Goal: Information Seeking & Learning: Check status

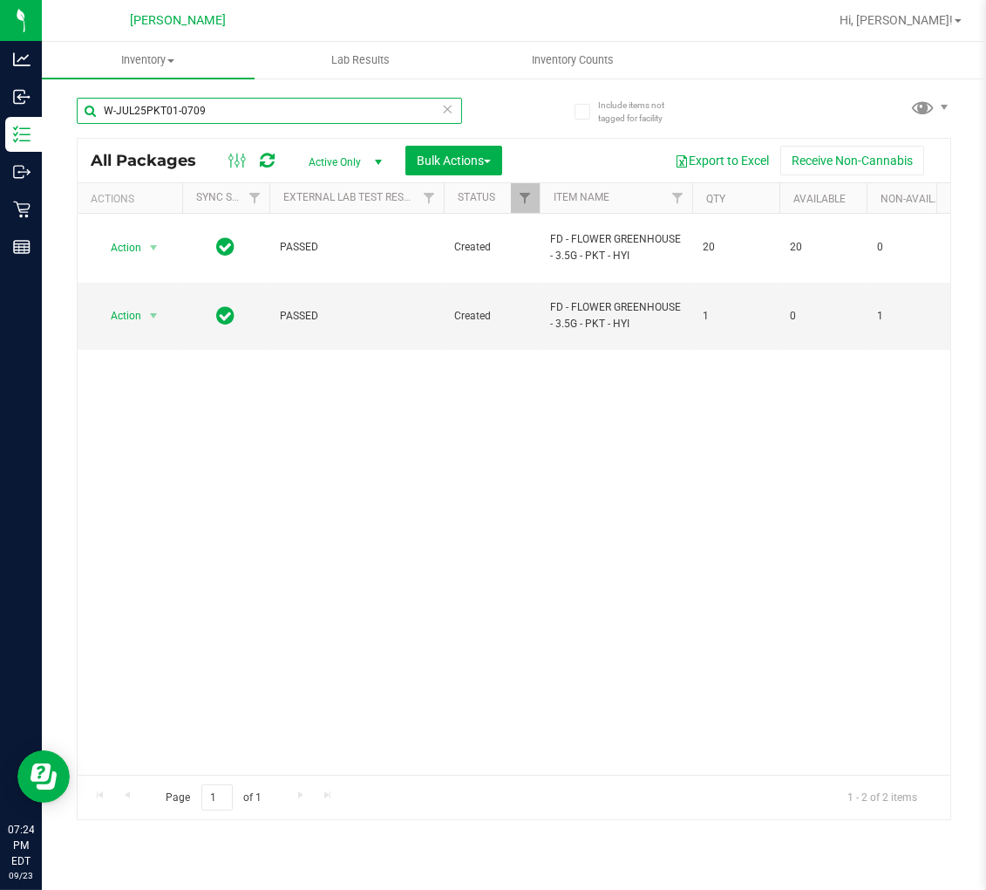
click at [162, 98] on input "W-JUL25PKT01-0709" at bounding box center [270, 111] width 386 height 26
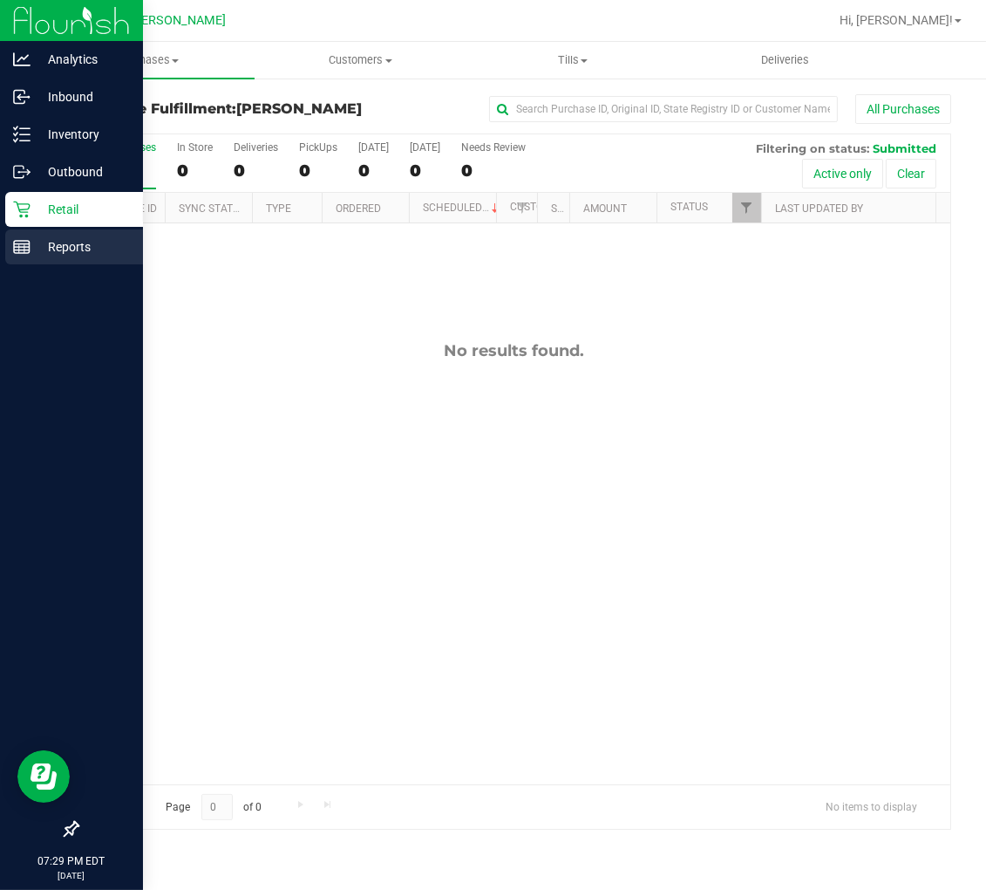
click at [29, 238] on icon at bounding box center [21, 246] width 17 height 17
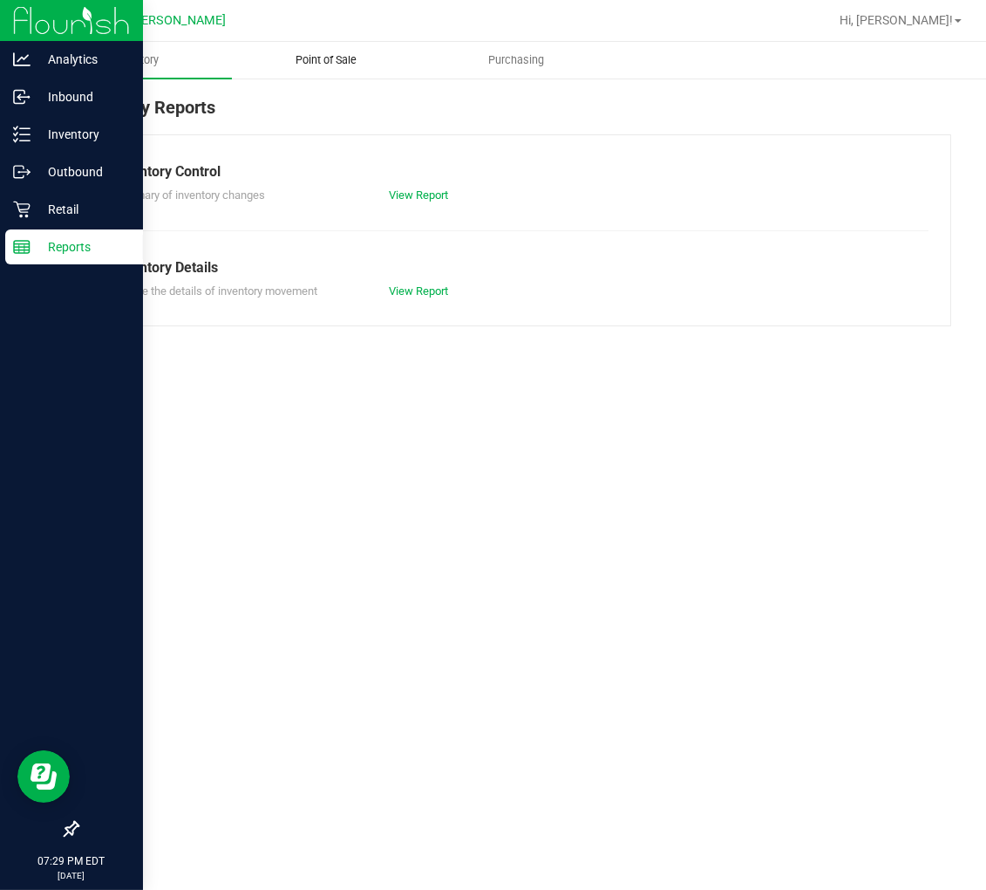
click at [338, 55] on span "Point of Sale" at bounding box center [326, 60] width 108 height 16
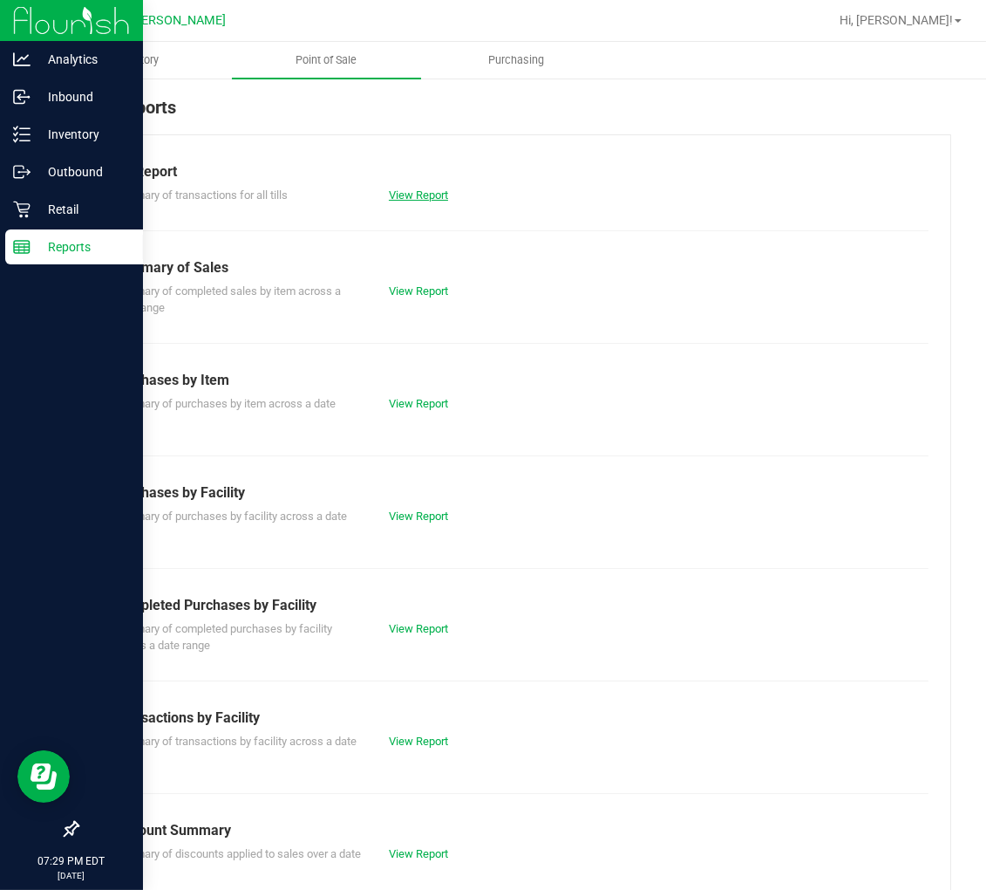
click at [421, 194] on link "View Report" at bounding box center [418, 194] width 59 height 13
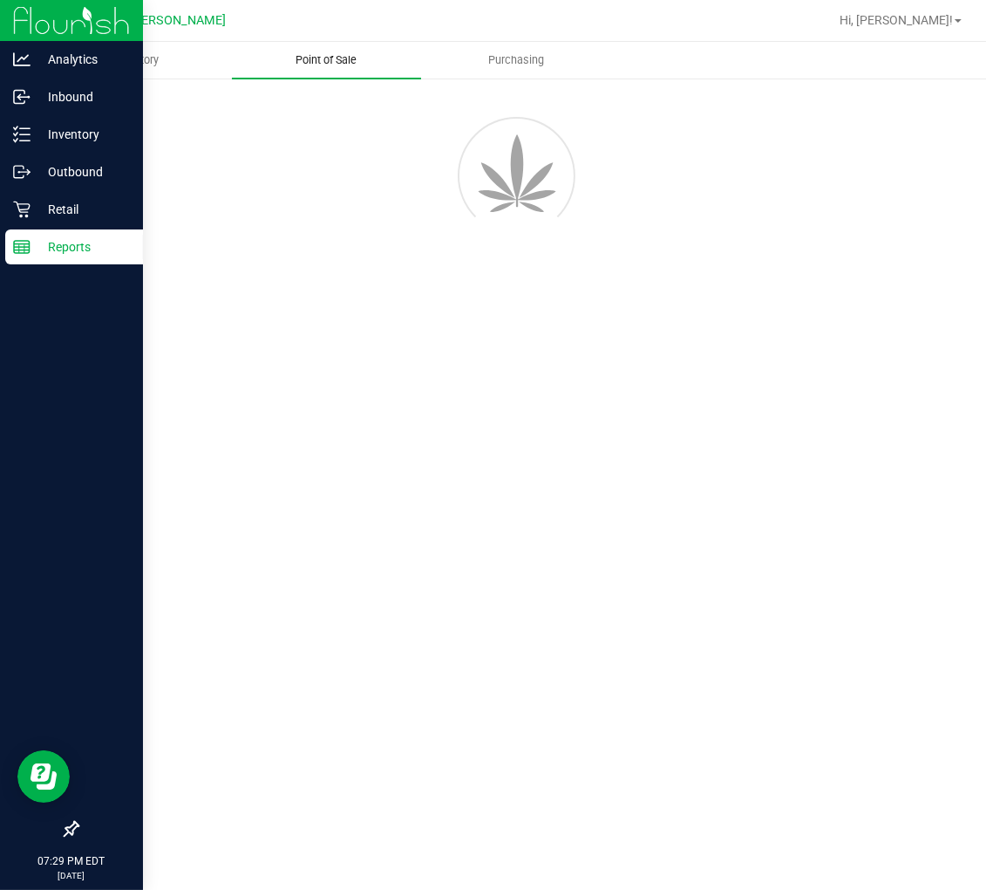
click at [321, 58] on span "Point of Sale" at bounding box center [326, 60] width 108 height 16
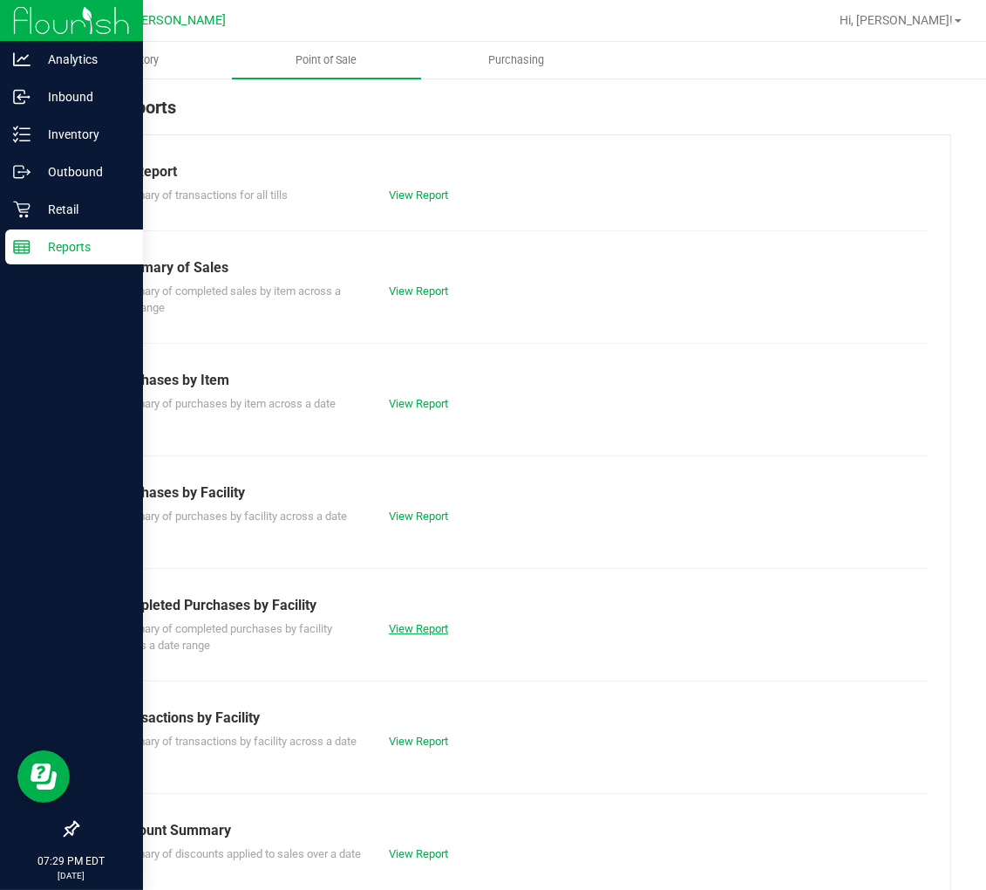
click at [396, 630] on link "View Report" at bounding box center [418, 628] width 59 height 13
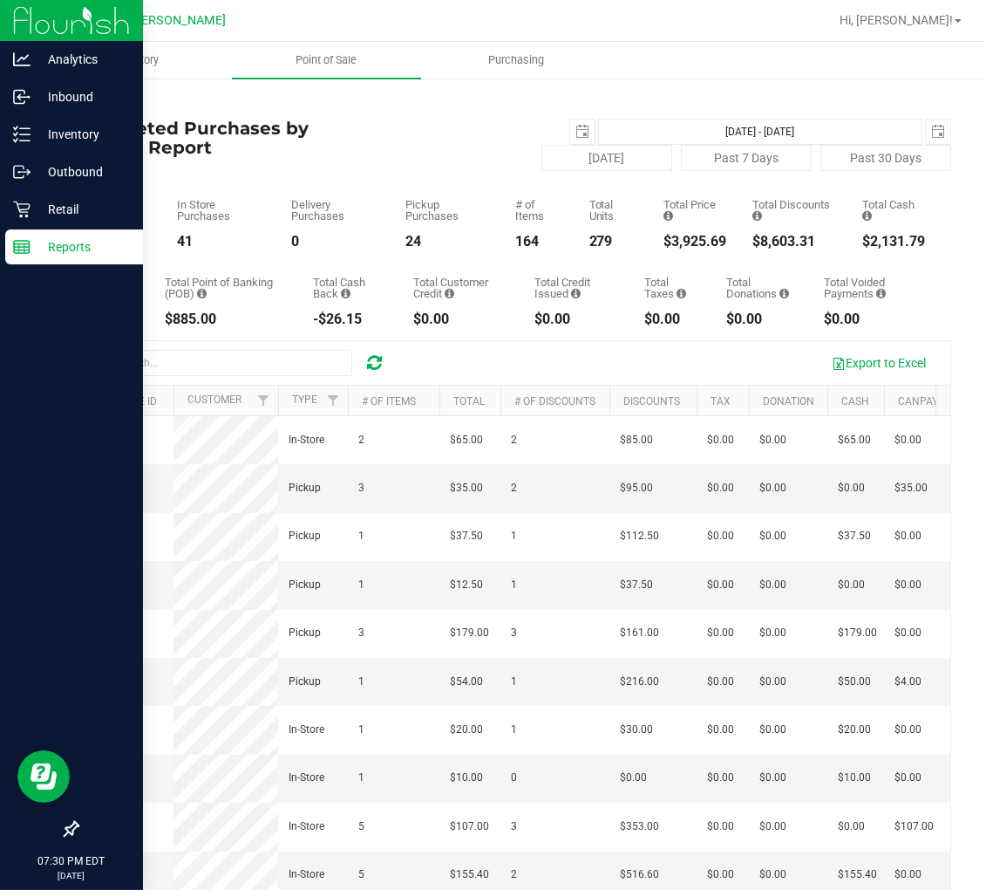
click at [37, 248] on p "Reports" at bounding box center [83, 246] width 105 height 21
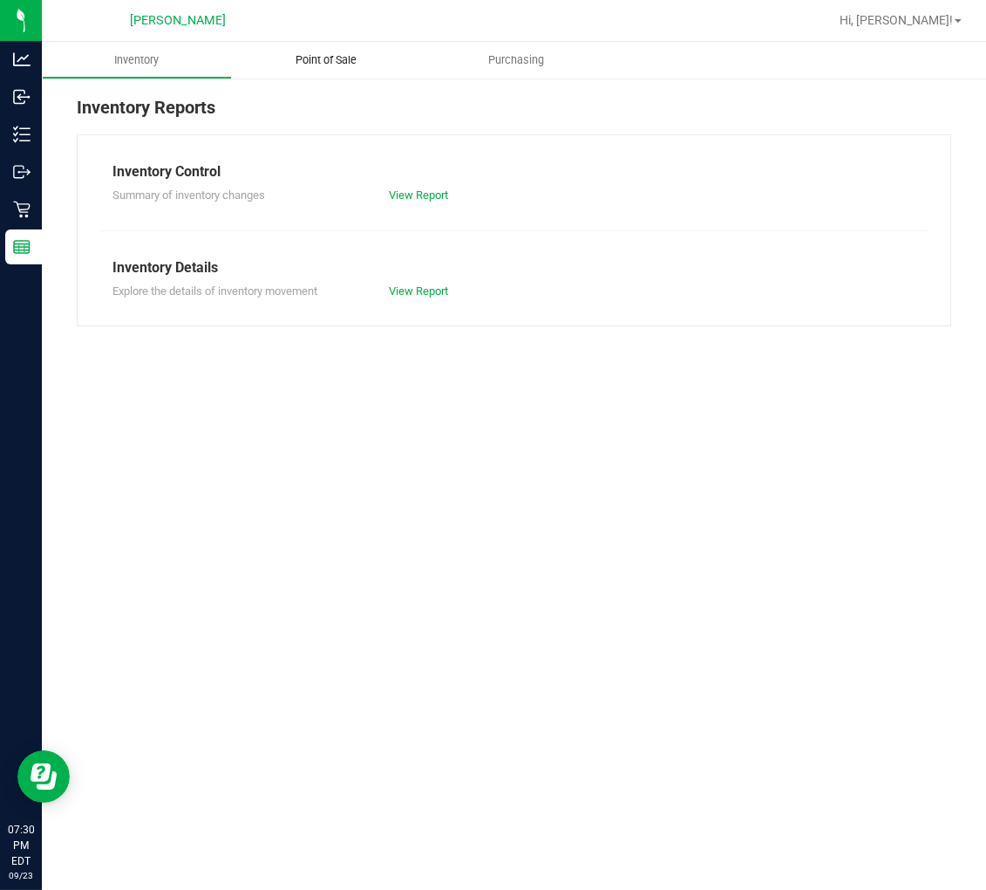
click at [345, 56] on span "Point of Sale" at bounding box center [326, 60] width 108 height 16
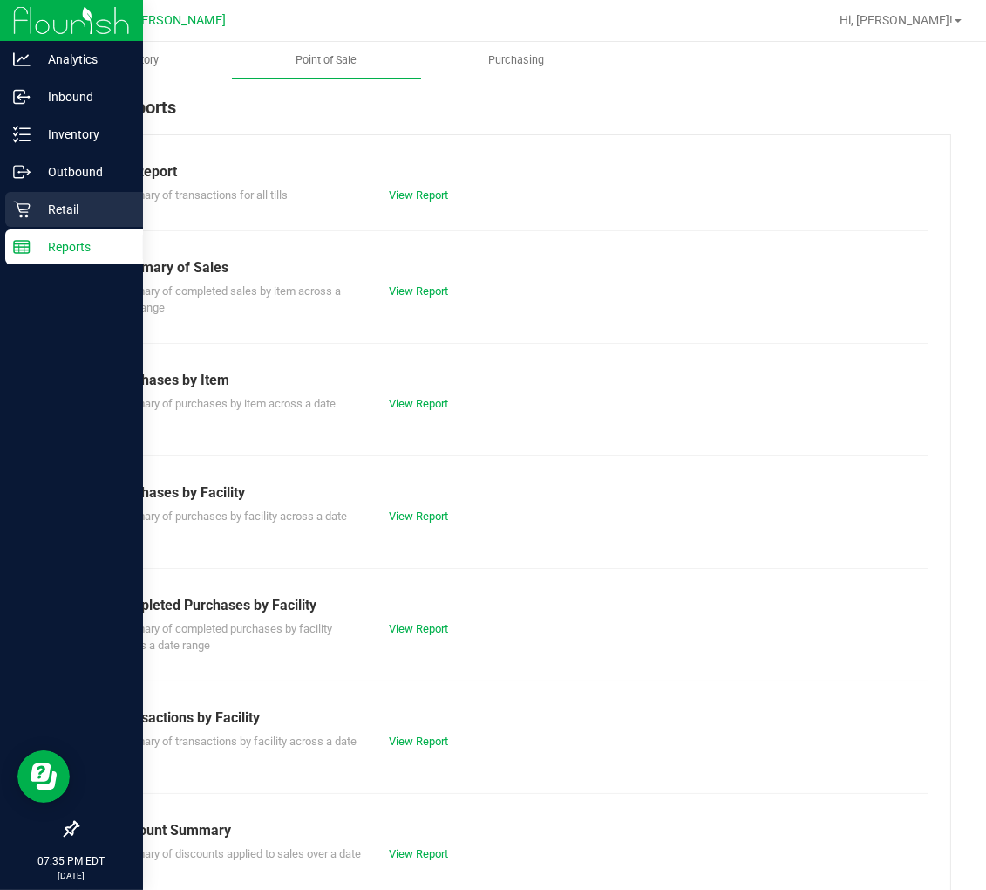
click at [27, 204] on icon at bounding box center [21, 209] width 17 height 17
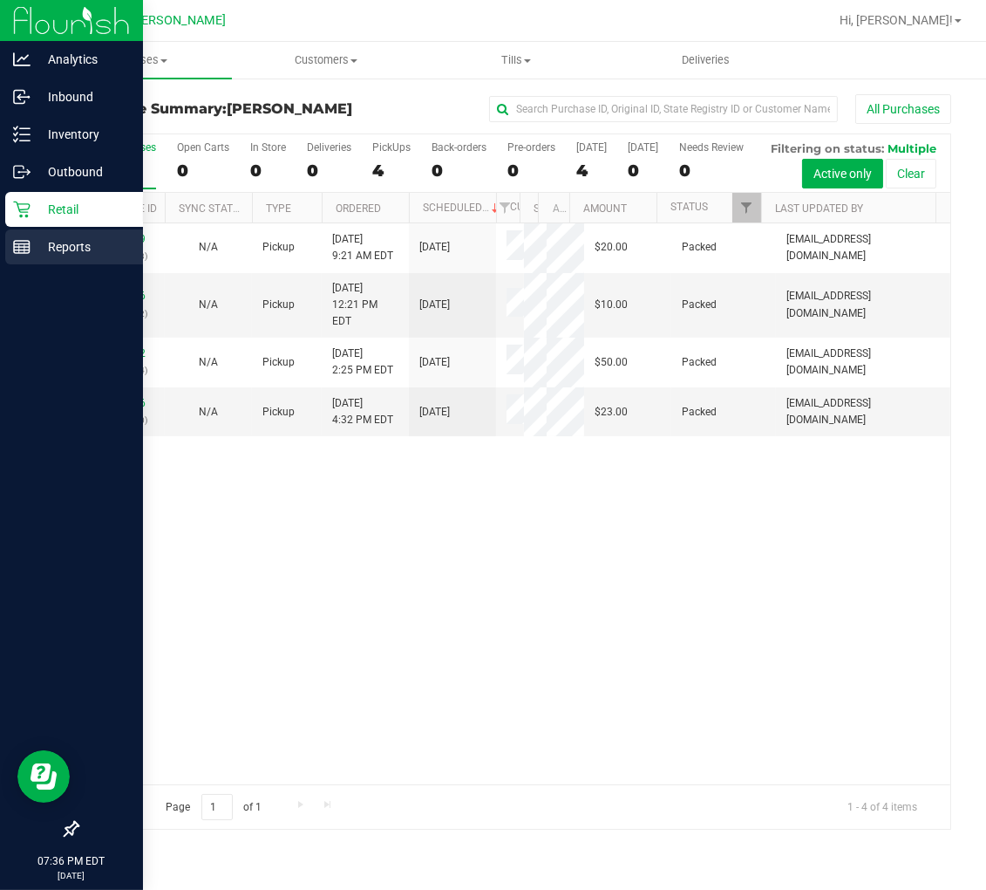
click at [51, 241] on p "Reports" at bounding box center [83, 246] width 105 height 21
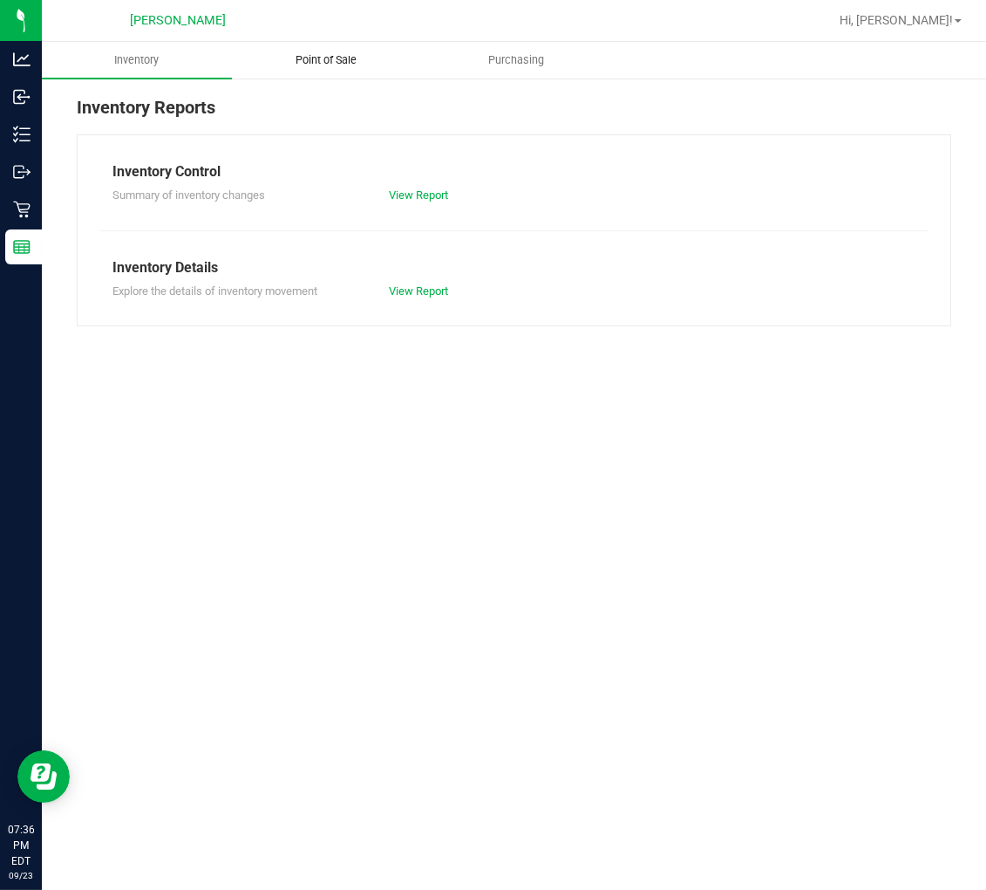
click at [330, 65] on span "Point of Sale" at bounding box center [326, 60] width 108 height 16
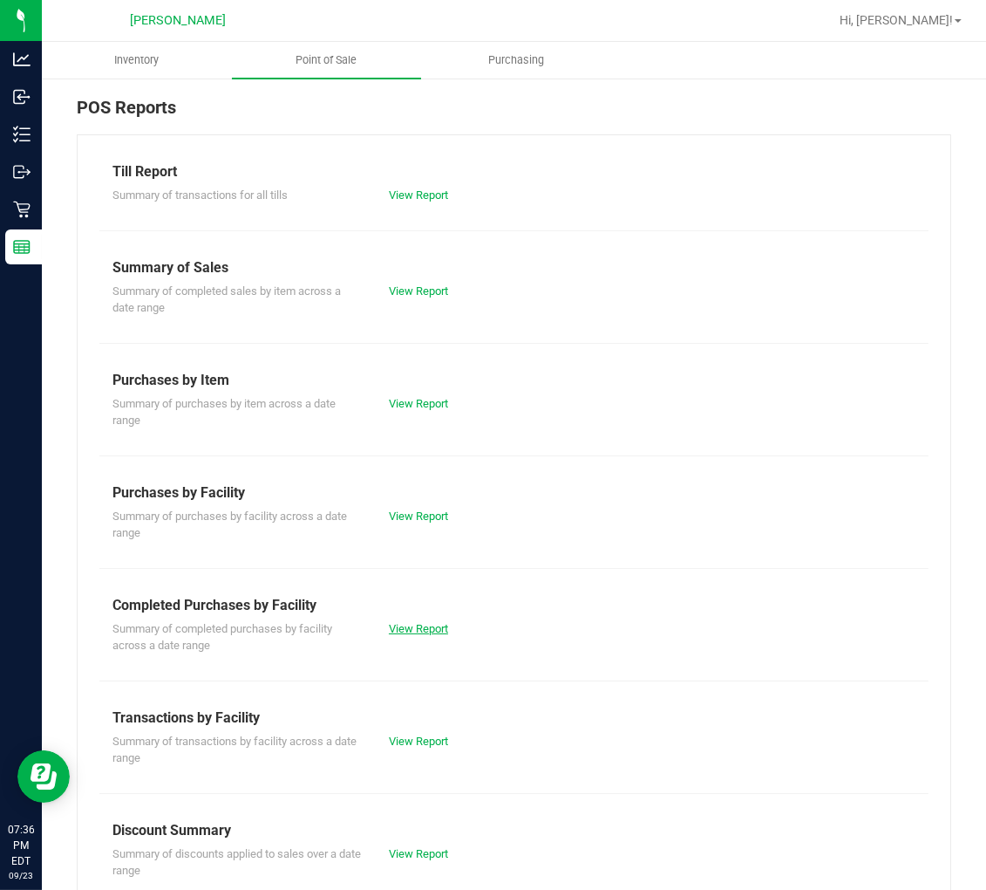
click at [393, 628] on link "View Report" at bounding box center [418, 628] width 59 height 13
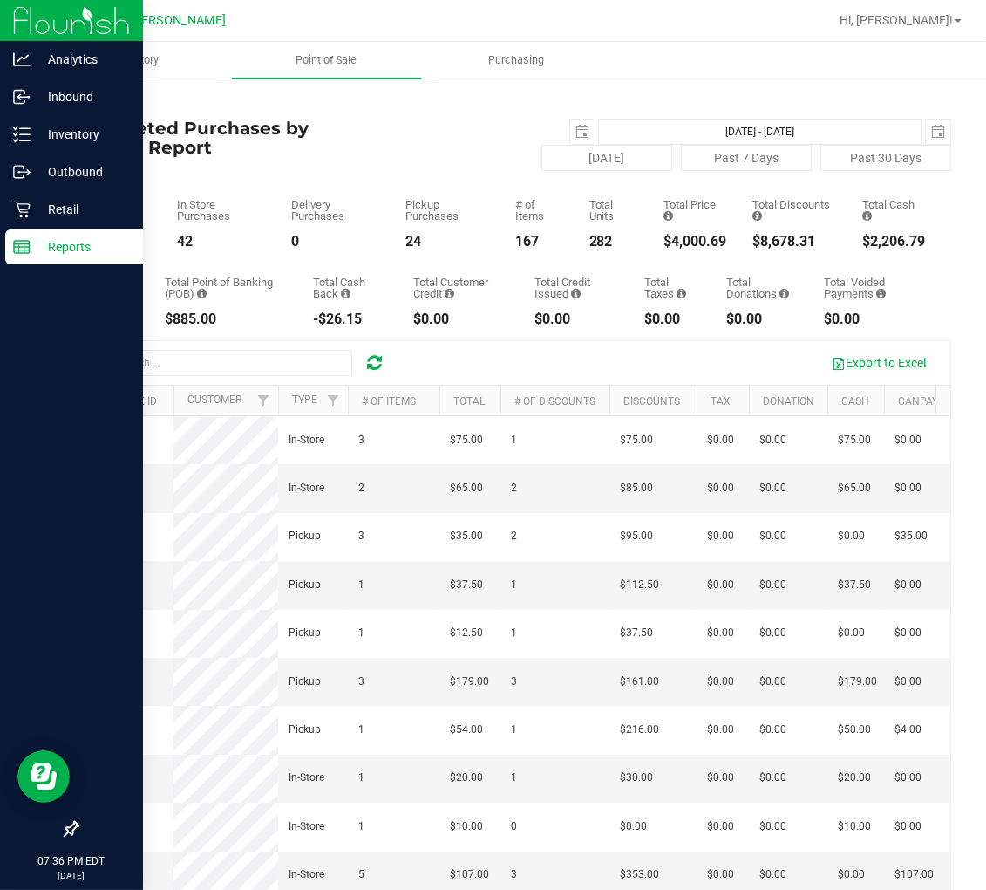
click at [42, 242] on p "Reports" at bounding box center [83, 246] width 105 height 21
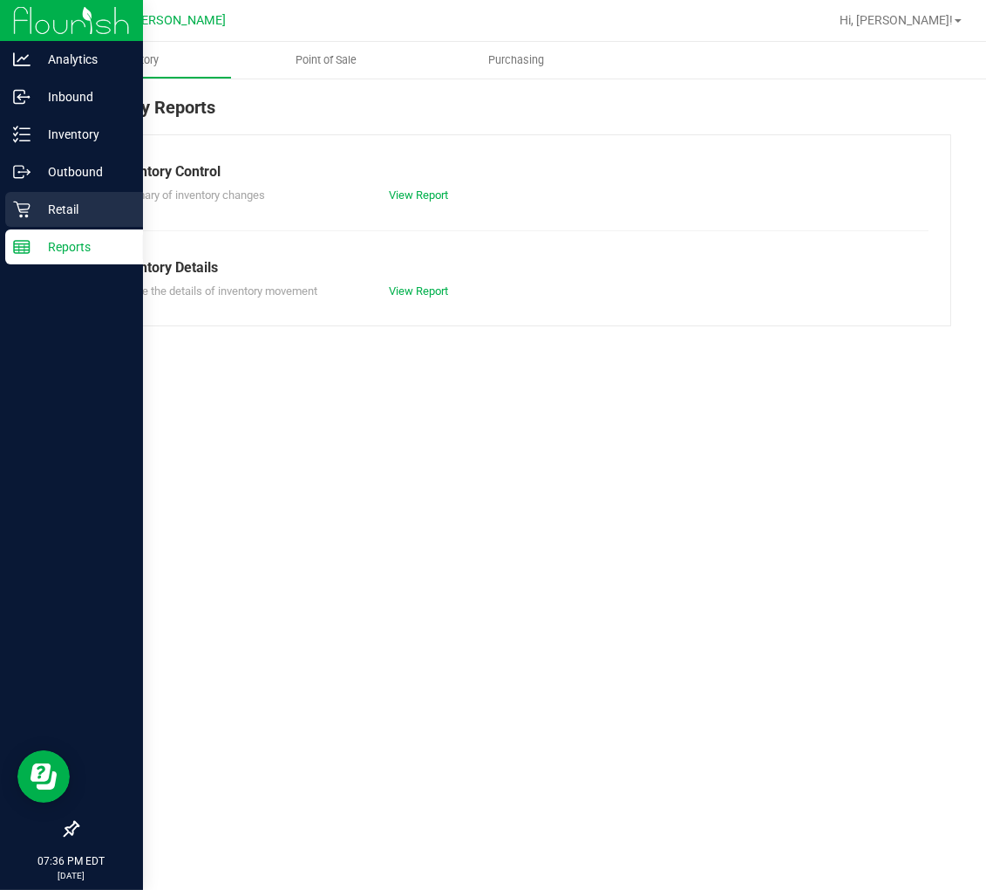
click at [56, 201] on p "Retail" at bounding box center [83, 209] width 105 height 21
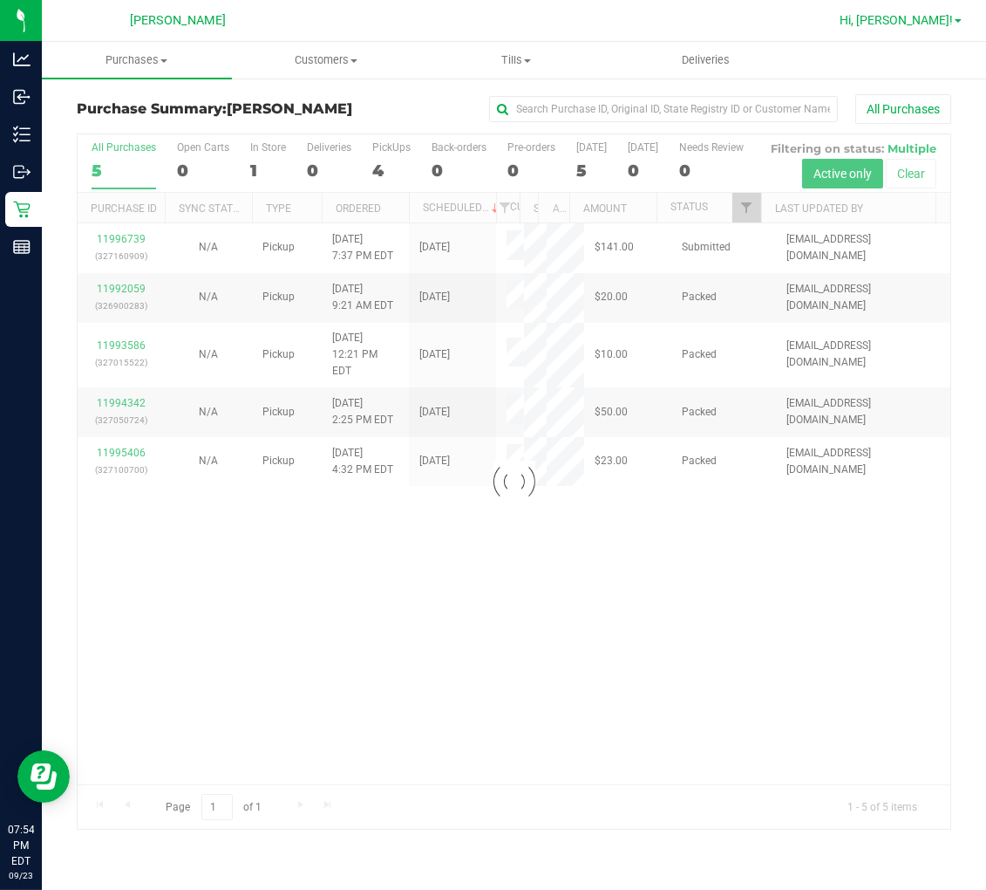
click at [931, 16] on span "Hi, [PERSON_NAME]!" at bounding box center [896, 20] width 113 height 14
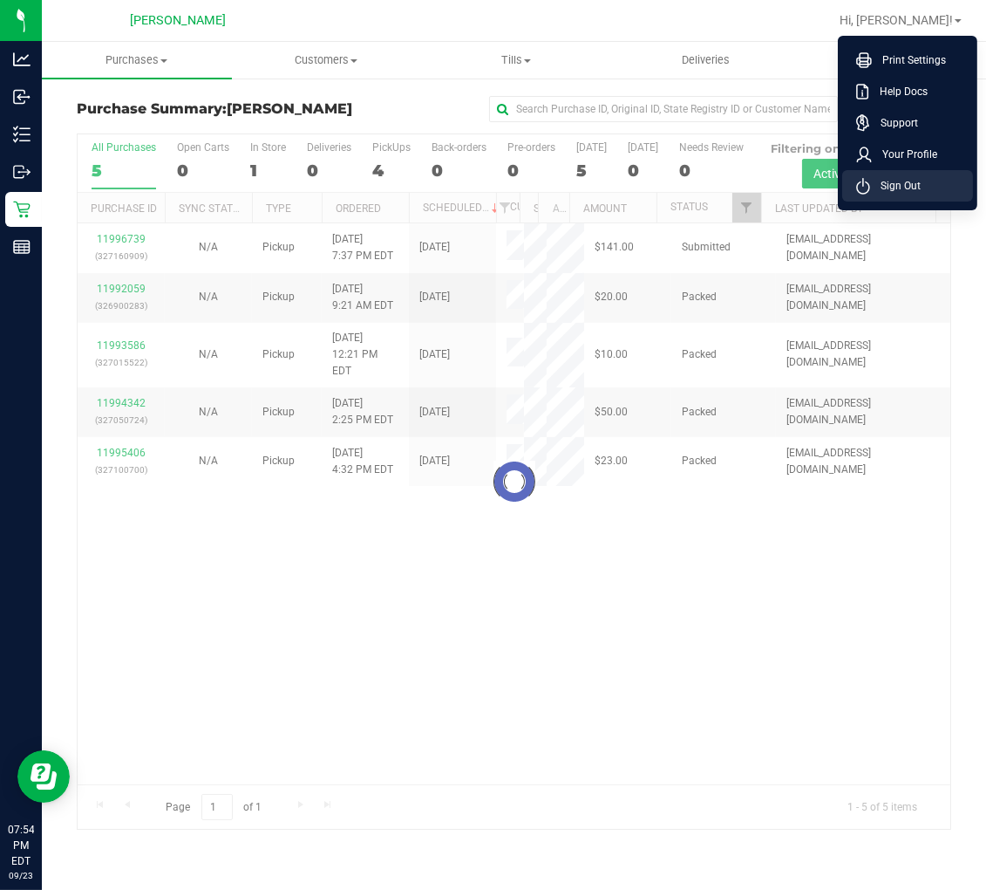
click at [911, 185] on span "Sign Out" at bounding box center [895, 185] width 51 height 17
